Goal: Task Accomplishment & Management: Manage account settings

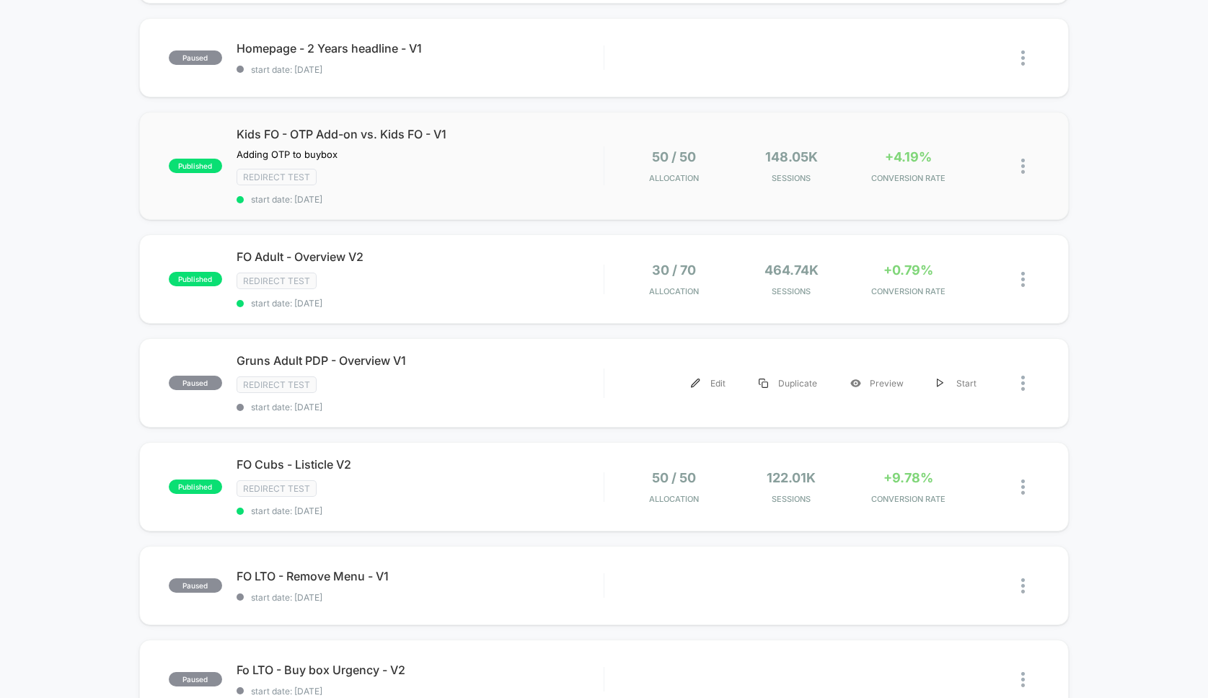
scroll to position [247, 0]
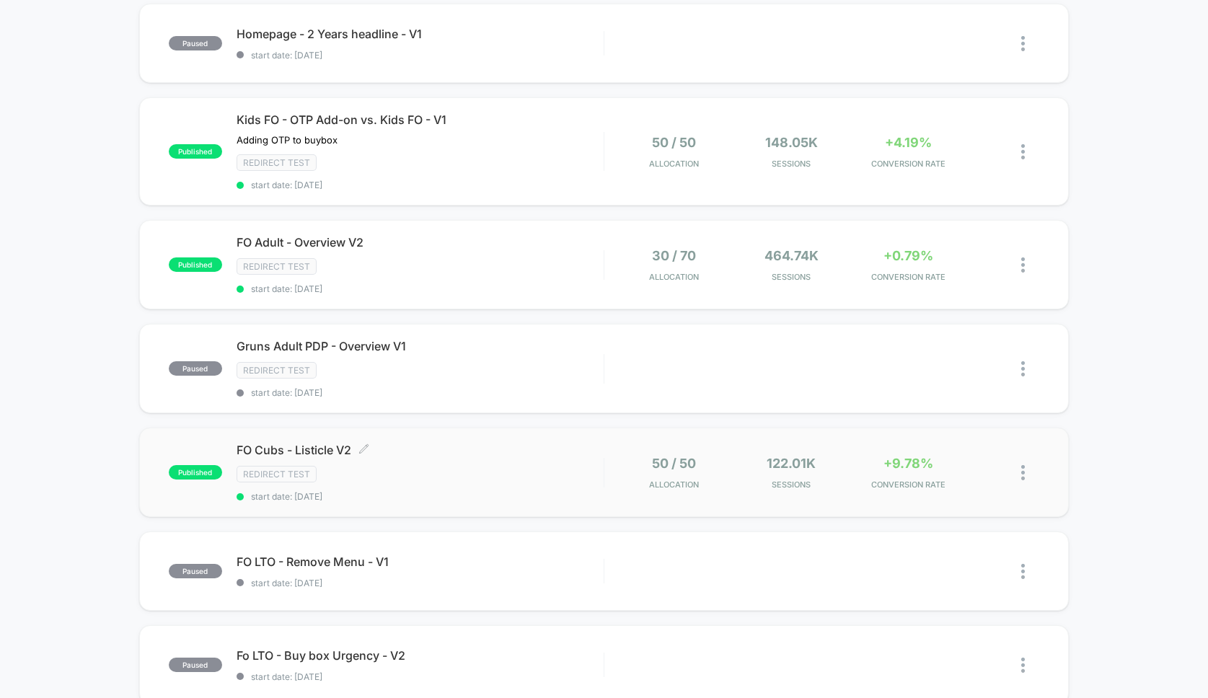
click at [572, 444] on span "FO Cubs - Listicle V2 Click to edit experience details" at bounding box center [420, 450] width 367 height 14
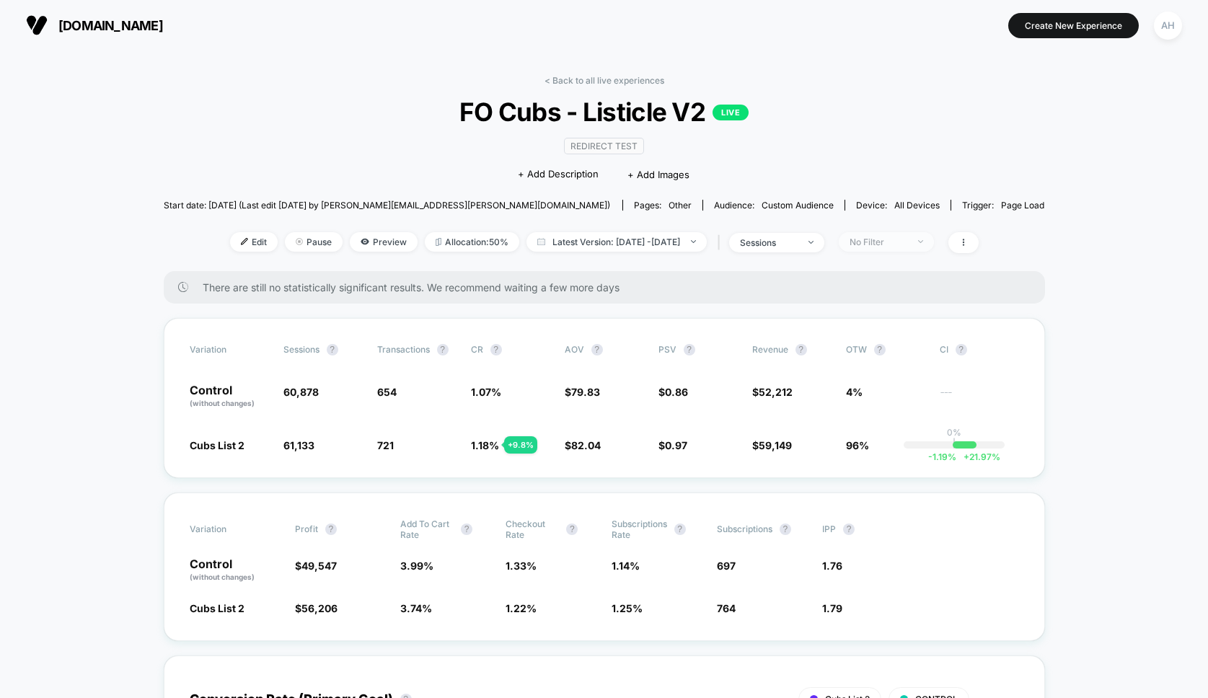
click at [906, 239] on div "No Filter" at bounding box center [879, 242] width 58 height 11
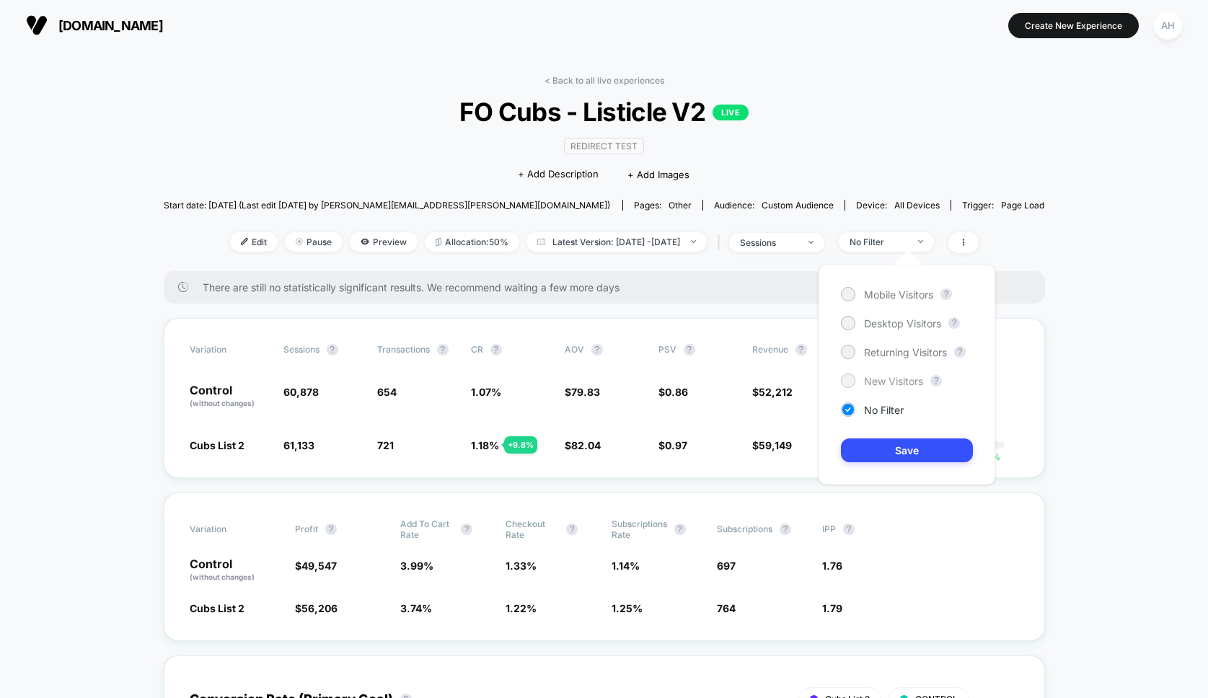
click at [883, 376] on span "New Visitors" at bounding box center [893, 381] width 59 height 12
click at [893, 465] on div "Mobile Visitors ? Desktop Visitors ? Returning Visitors ? New Visitors ? No Fil…" at bounding box center [906, 375] width 177 height 220
click at [893, 458] on button "Save" at bounding box center [907, 450] width 132 height 24
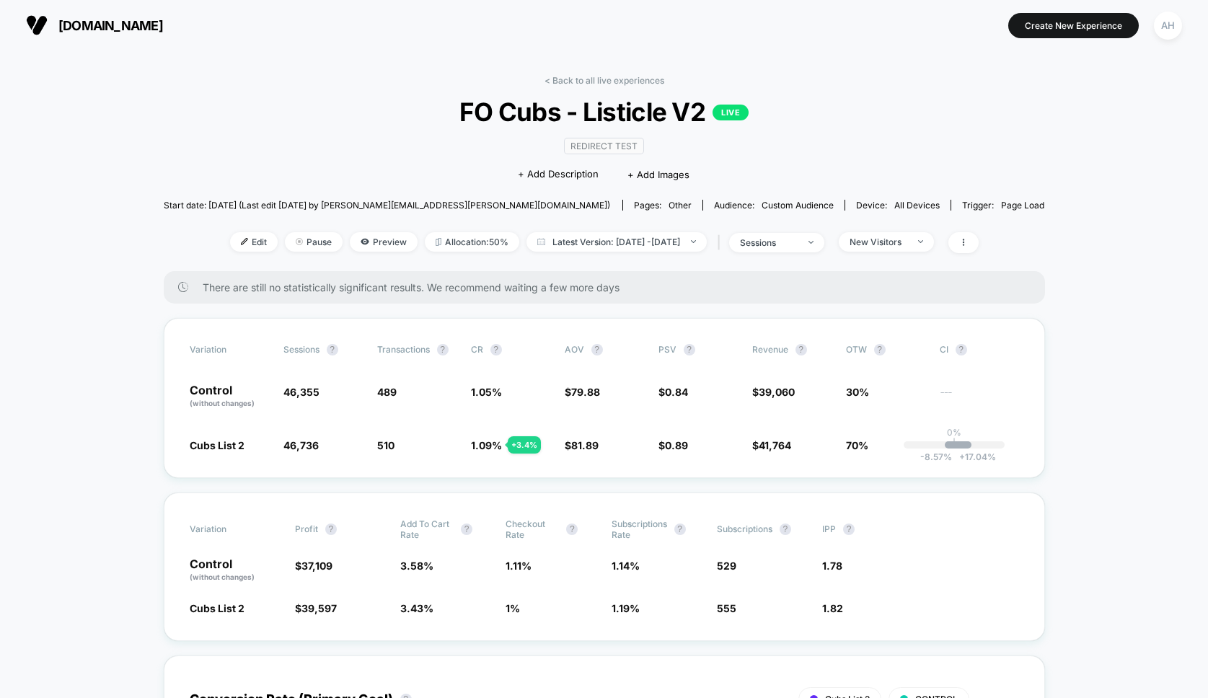
click at [616, 94] on div "< Back to all live experiences FO Cubs - Listicle V2 LIVE Redirect Test Click t…" at bounding box center [604, 173] width 881 height 196
click at [609, 89] on div "< Back to all live experiences FO Cubs - Listicle V2 LIVE Redirect Test Click t…" at bounding box center [604, 173] width 881 height 196
click at [609, 81] on link "< Back to all live experiences" at bounding box center [604, 80] width 120 height 11
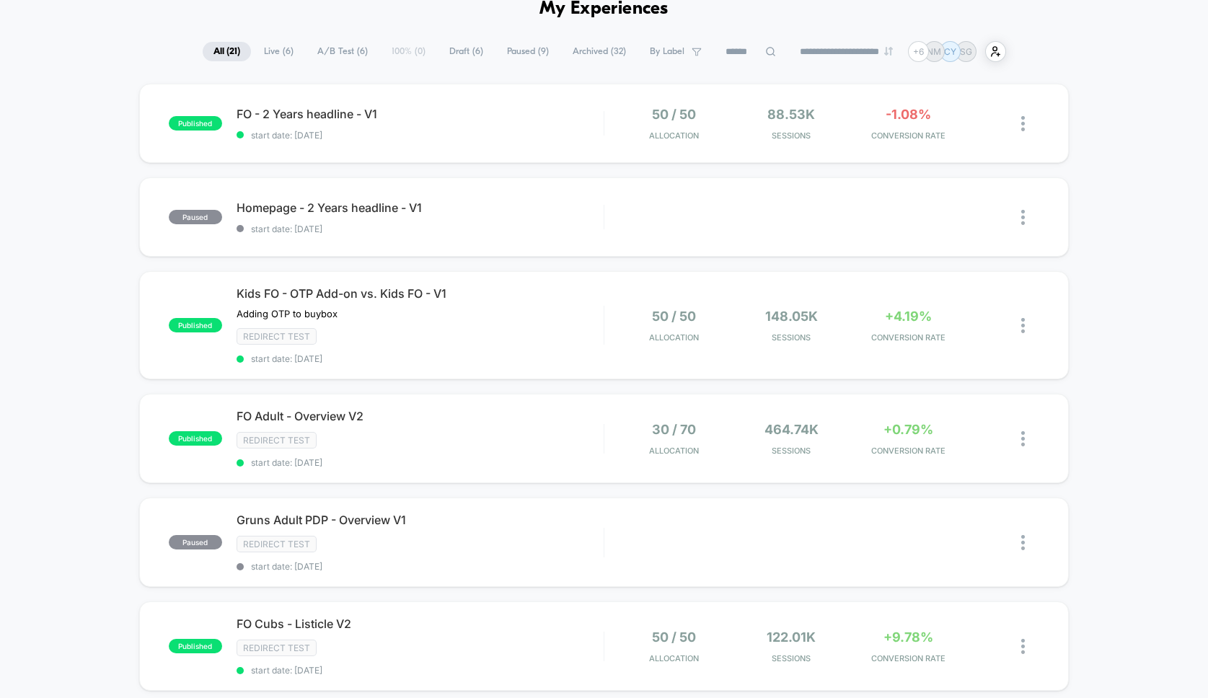
scroll to position [87, 0]
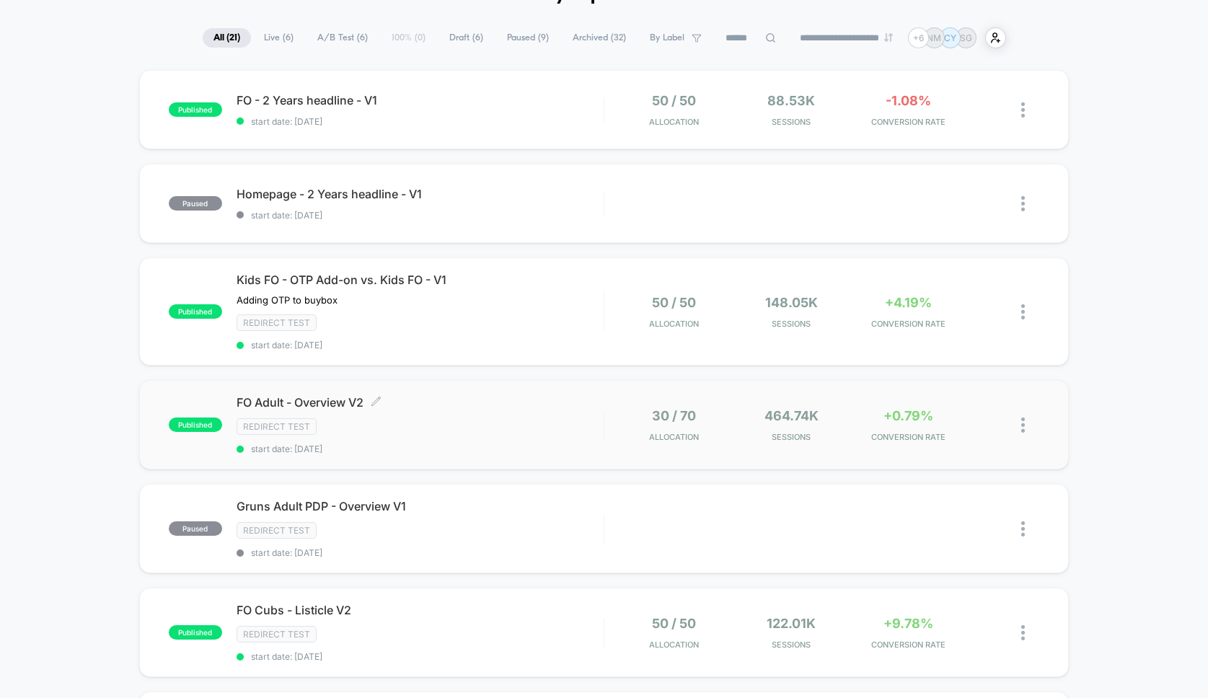
click at [443, 406] on span "FO Adult - Overview V2 Click to edit experience details" at bounding box center [420, 402] width 367 height 14
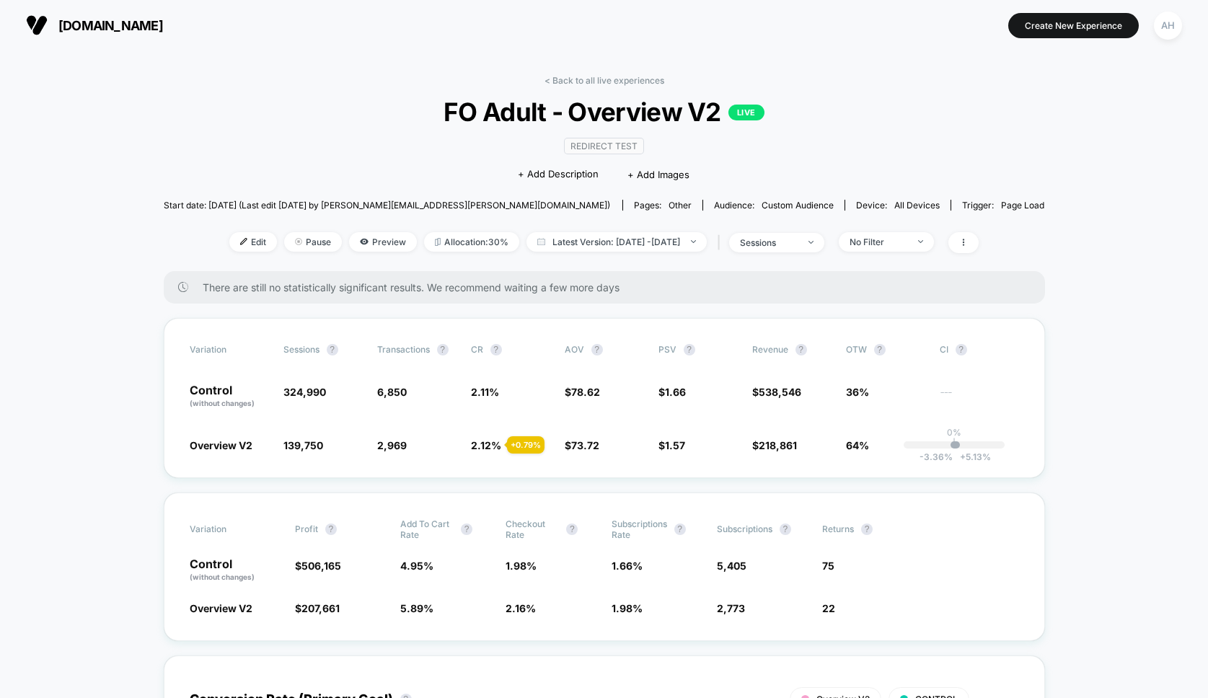
click at [935, 255] on div "< Back to all live experiences FO Adult - Overview V2 LIVE Redirect Test Click …" at bounding box center [604, 173] width 881 height 196
click at [932, 248] on span "No Filter" at bounding box center [886, 241] width 95 height 19
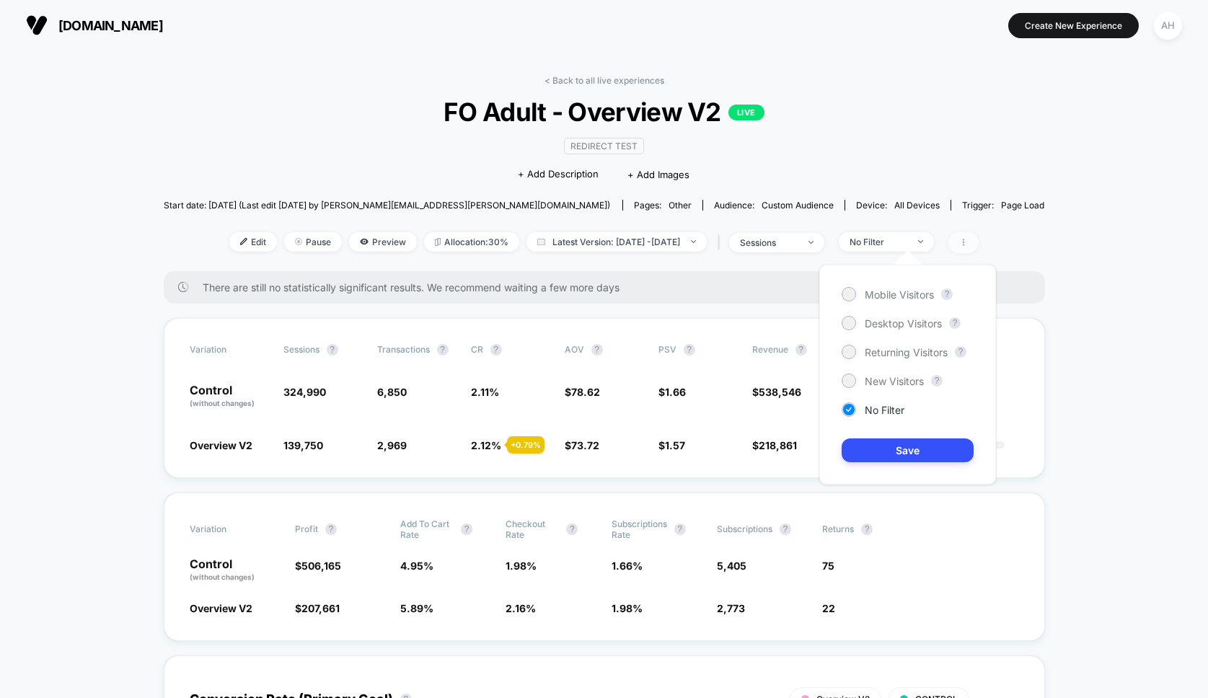
click at [979, 244] on span at bounding box center [963, 242] width 30 height 21
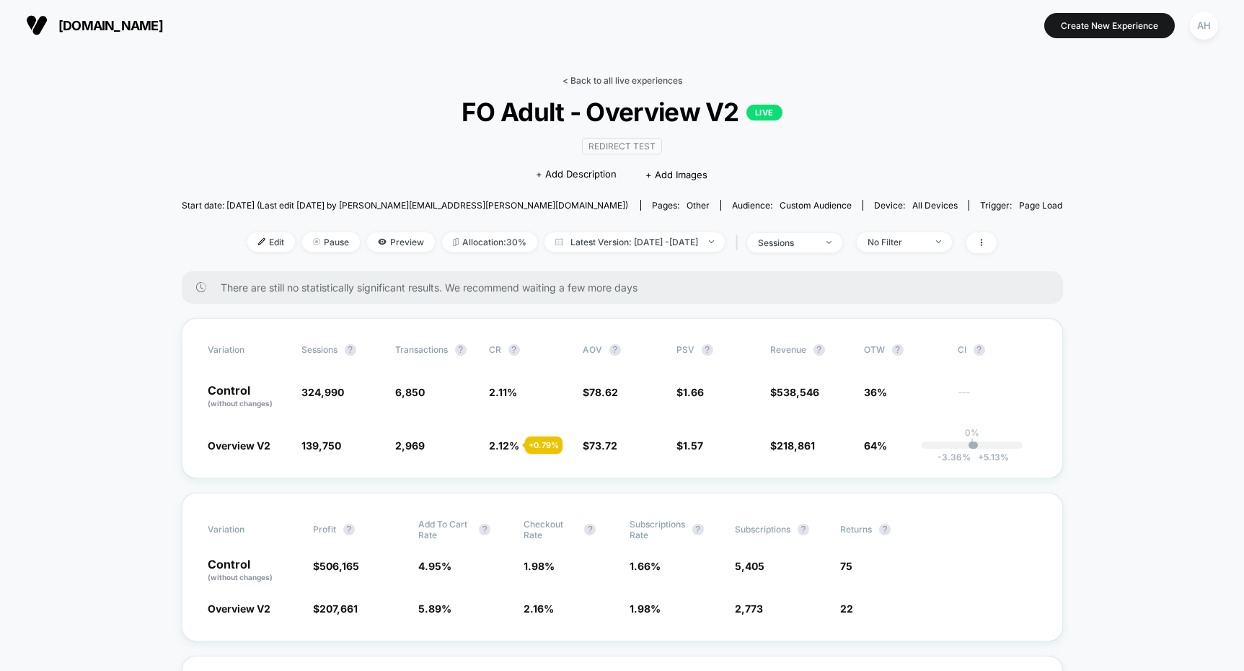
click at [592, 76] on link "< Back to all live experiences" at bounding box center [622, 80] width 120 height 11
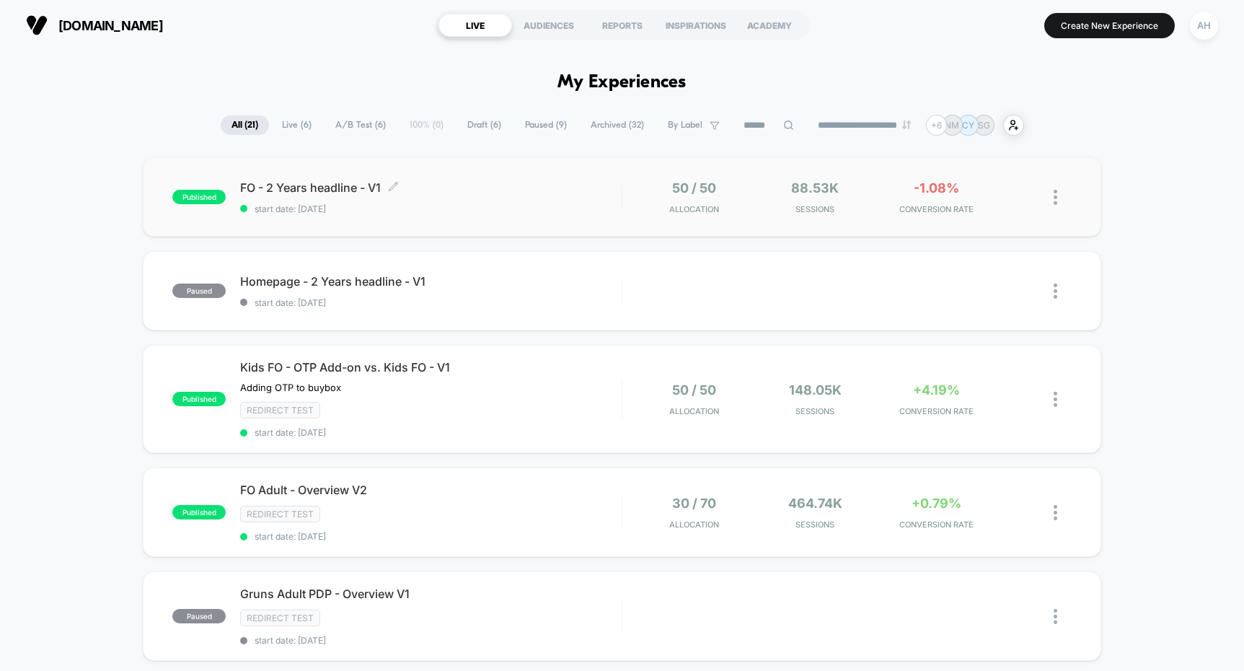
click at [543, 195] on div "FO - 2 Years headline - V1 Click to edit experience details Click to edit exper…" at bounding box center [430, 197] width 381 height 34
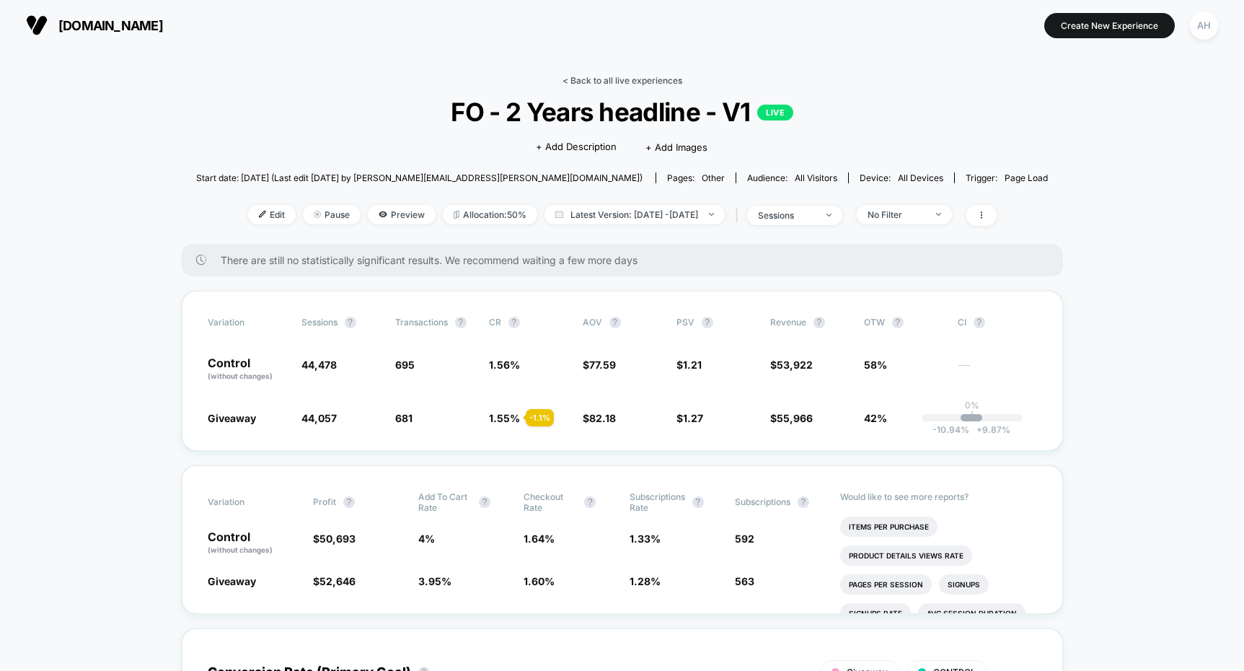
click at [641, 79] on link "< Back to all live experiences" at bounding box center [622, 80] width 120 height 11
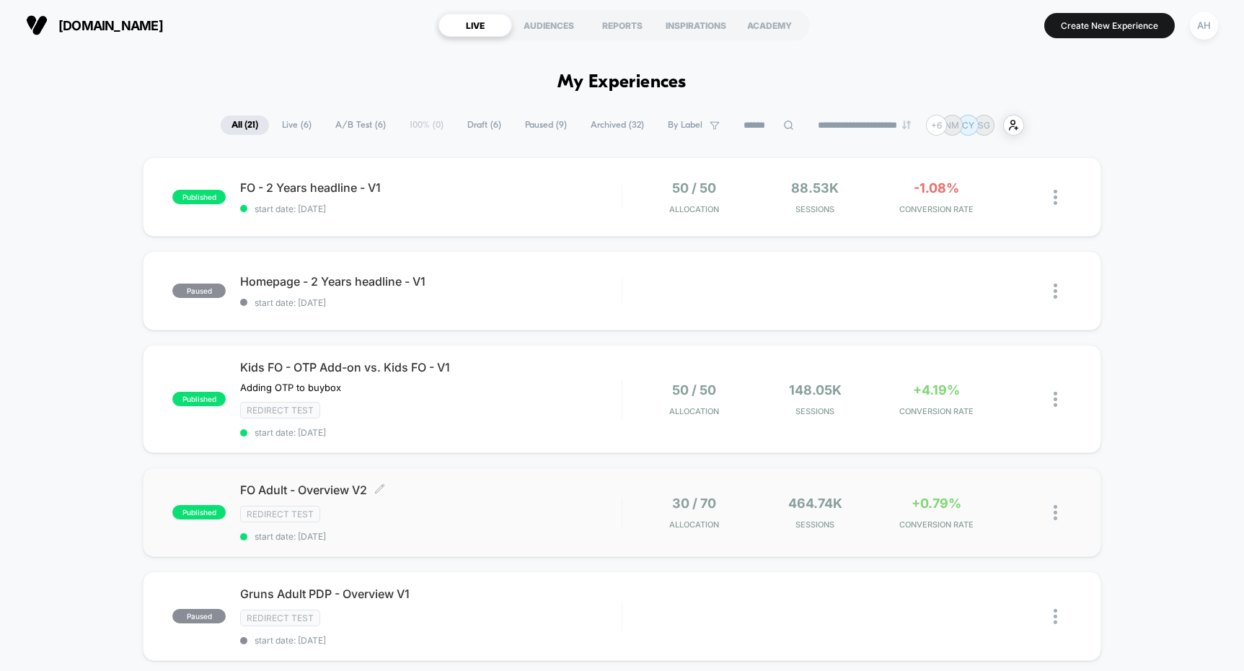
scroll to position [280, 0]
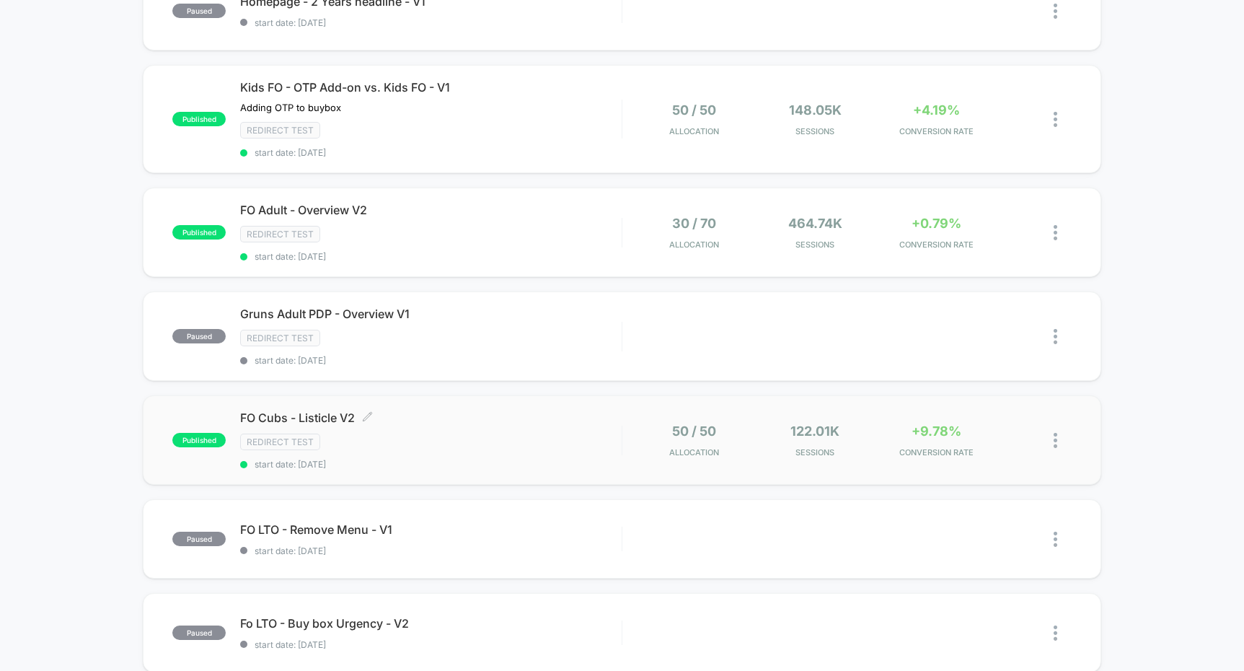
click at [557, 452] on div "FO Cubs - Listicle V2 Click to edit experience details Click to edit experience…" at bounding box center [430, 439] width 381 height 59
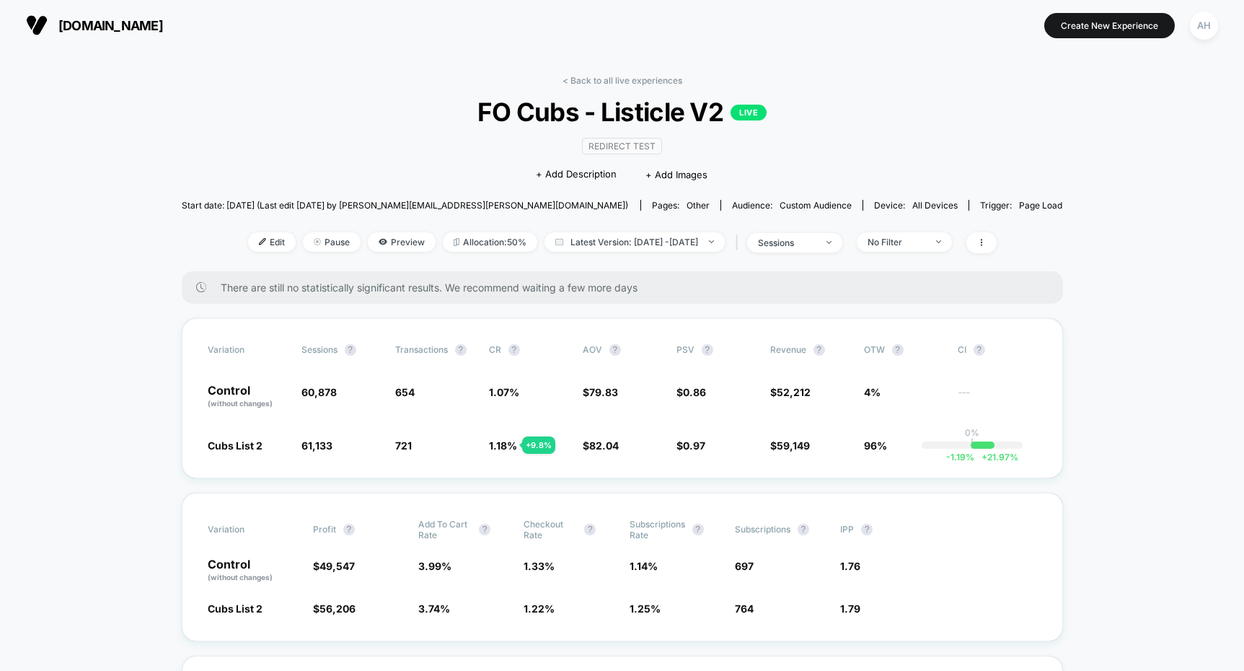
click at [929, 256] on div "< Back to all live experiences FO Cubs - Listicle V2 LIVE Redirect Test Click t…" at bounding box center [622, 173] width 881 height 196
click at [925, 243] on div "No Filter" at bounding box center [897, 242] width 58 height 11
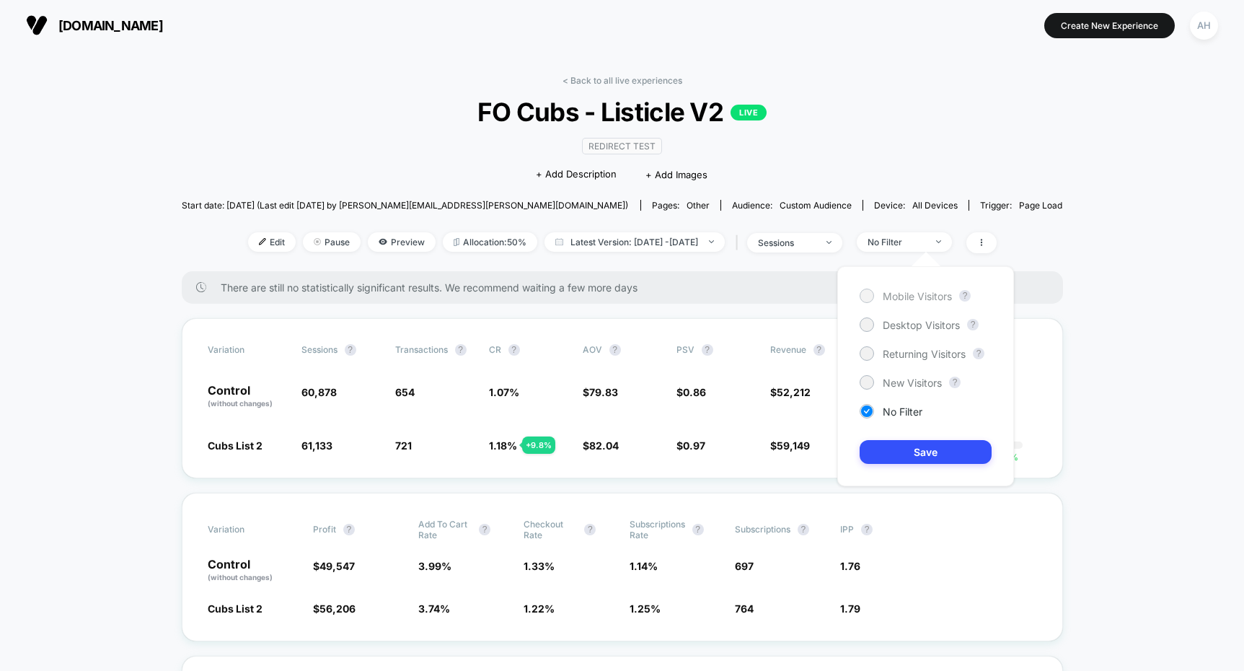
click at [906, 299] on span "Mobile Visitors" at bounding box center [917, 296] width 69 height 12
click at [912, 459] on button "Save" at bounding box center [926, 452] width 132 height 24
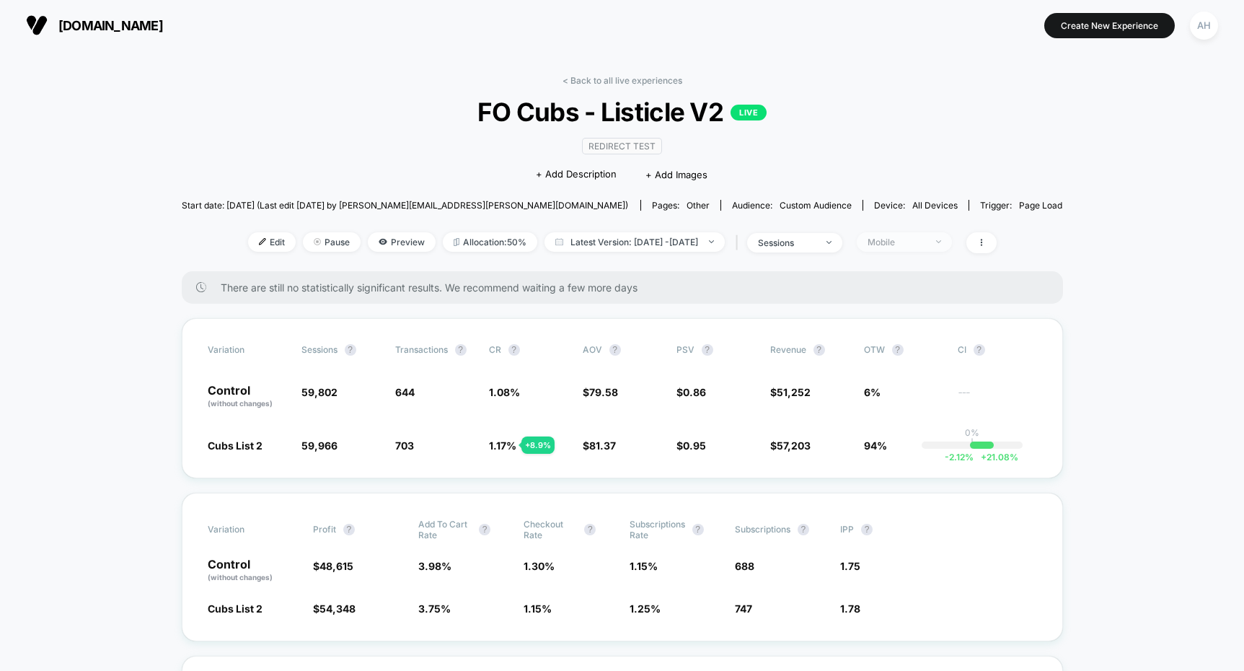
click at [931, 249] on span "Mobile" at bounding box center [904, 241] width 95 height 19
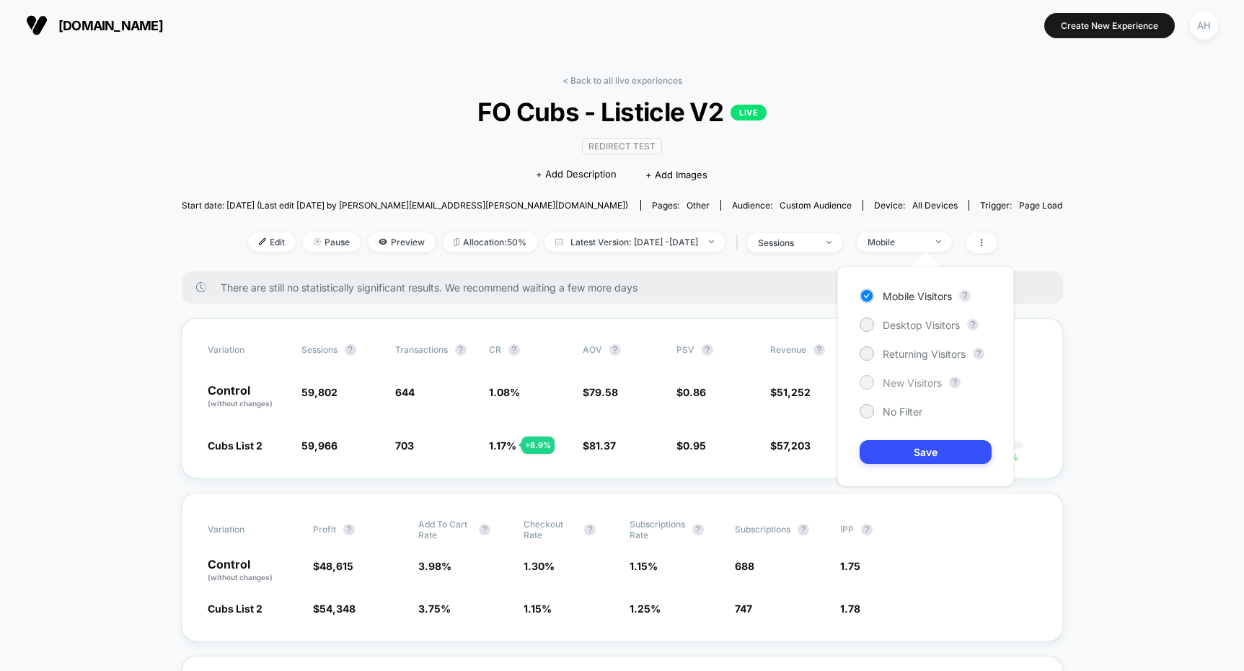
click at [904, 384] on span "New Visitors" at bounding box center [912, 382] width 59 height 12
click at [898, 440] on button "Save" at bounding box center [926, 452] width 132 height 24
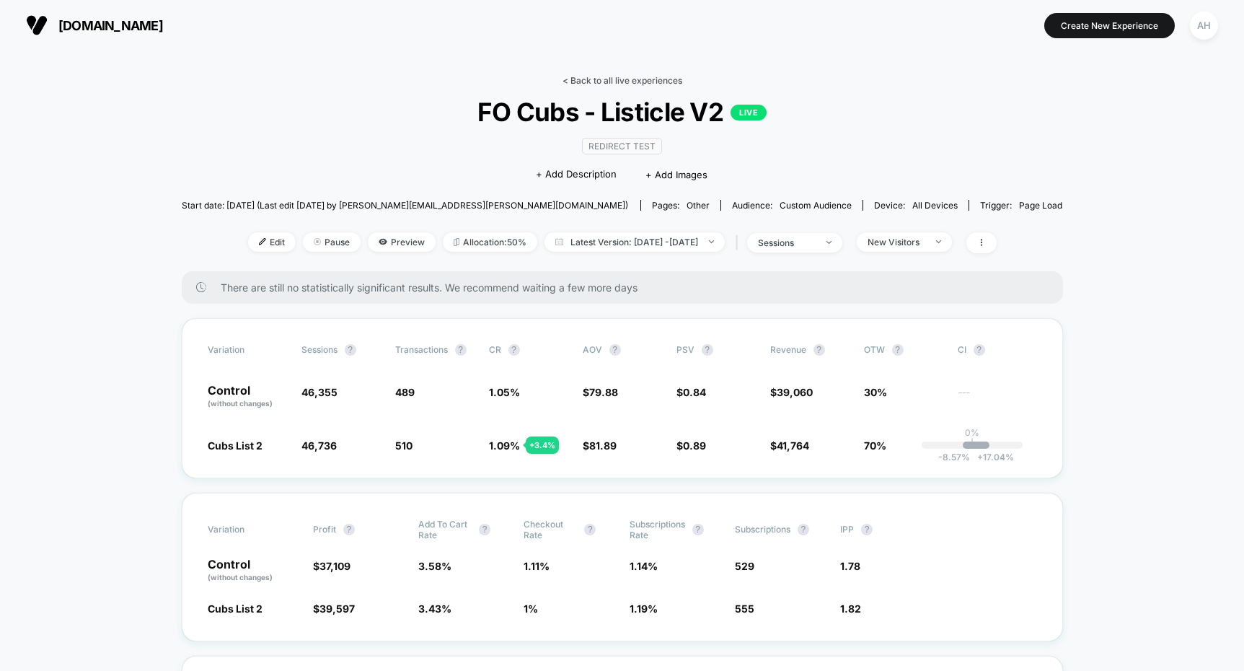
click at [615, 85] on link "< Back to all live experiences" at bounding box center [622, 80] width 120 height 11
